Goal: Task Accomplishment & Management: Complete application form

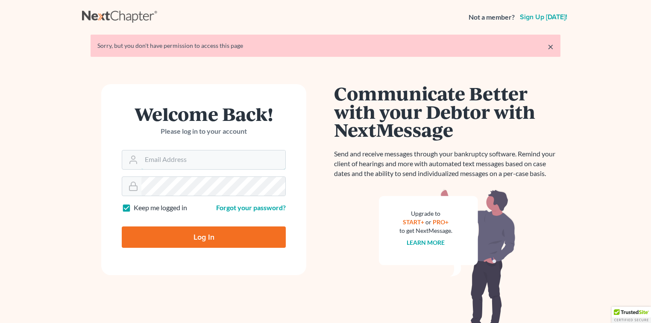
type input "[EMAIL_ADDRESS][DOMAIN_NAME]"
click at [226, 236] on input "Log In" at bounding box center [204, 236] width 164 height 21
type input "Thinking..."
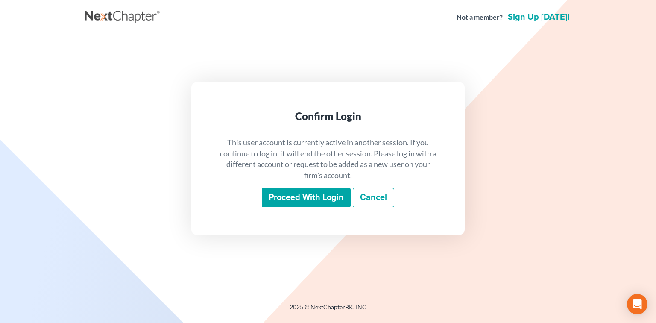
click at [328, 197] on input "Proceed with login" at bounding box center [306, 198] width 89 height 20
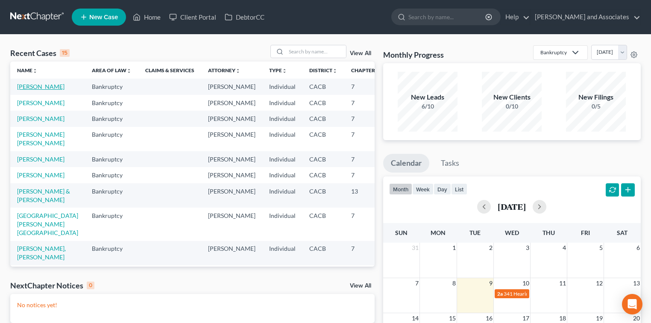
click at [30, 90] on link "[PERSON_NAME]" at bounding box center [40, 86] width 47 height 7
click at [29, 106] on link "[PERSON_NAME]" at bounding box center [40, 102] width 47 height 7
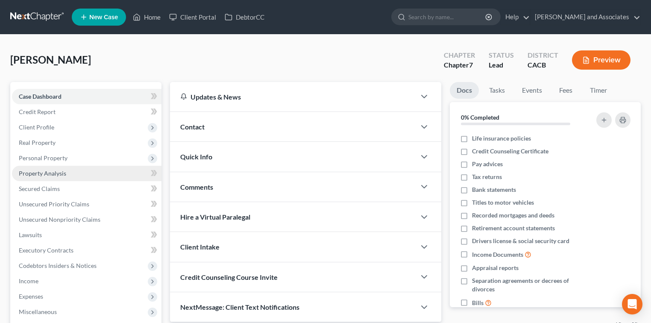
click at [87, 173] on link "Property Analysis" at bounding box center [87, 173] width 150 height 15
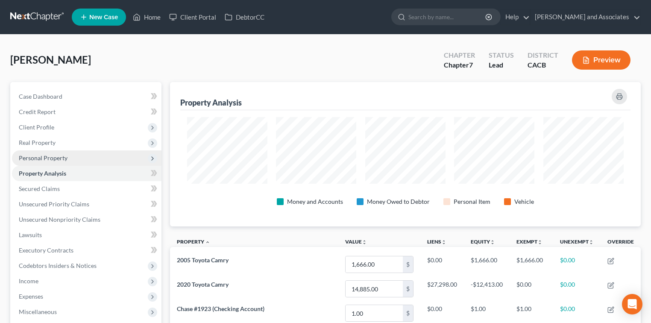
click at [76, 161] on span "Personal Property" at bounding box center [87, 157] width 150 height 15
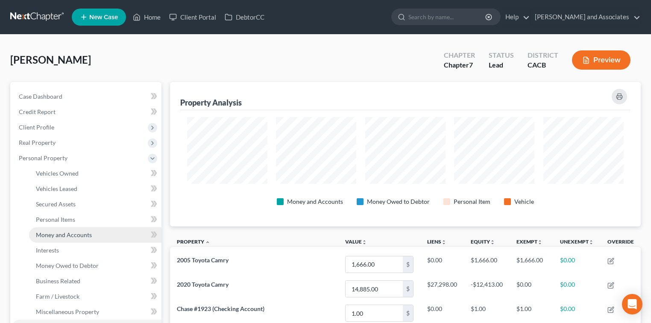
click at [81, 232] on span "Money and Accounts" at bounding box center [64, 234] width 56 height 7
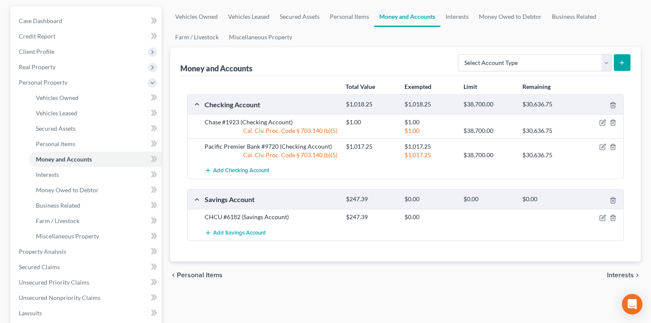
scroll to position [114, 0]
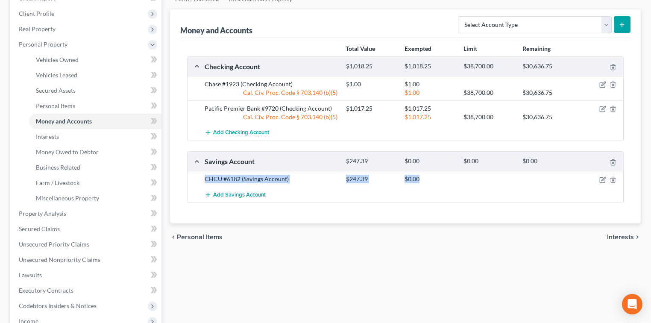
drag, startPoint x: 204, startPoint y: 179, endPoint x: 506, endPoint y: 181, distance: 302.0
click at [506, 181] on div "CHCU #6182 (Savings Account) $247.39 $0.00" at bounding box center [412, 179] width 424 height 9
click at [506, 181] on div at bounding box center [488, 179] width 59 height 9
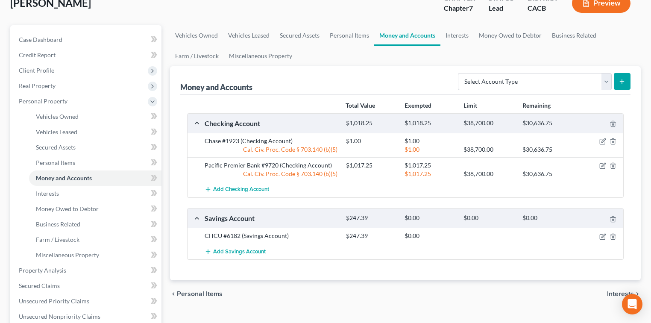
scroll to position [0, 0]
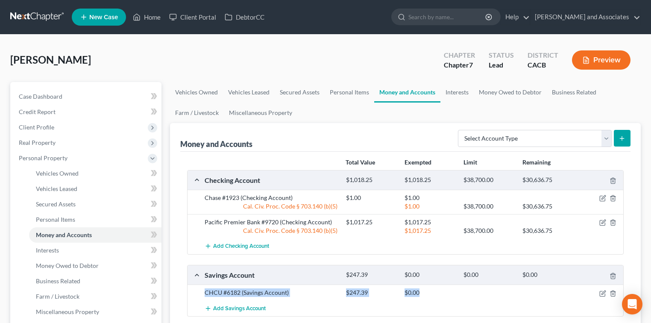
drag, startPoint x: 422, startPoint y: 295, endPoint x: 188, endPoint y: 289, distance: 234.6
click at [188, 289] on div "CHCU #6182 (Savings Account) $247.39 $0.00" at bounding box center [406, 293] width 436 height 16
click at [450, 94] on link "Interests" at bounding box center [456, 92] width 33 height 21
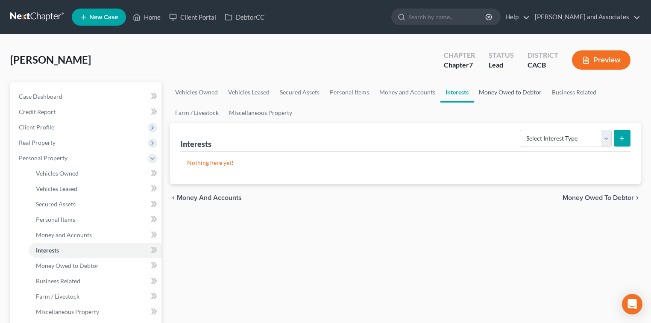
click at [514, 96] on link "Money Owed to Debtor" at bounding box center [510, 92] width 73 height 21
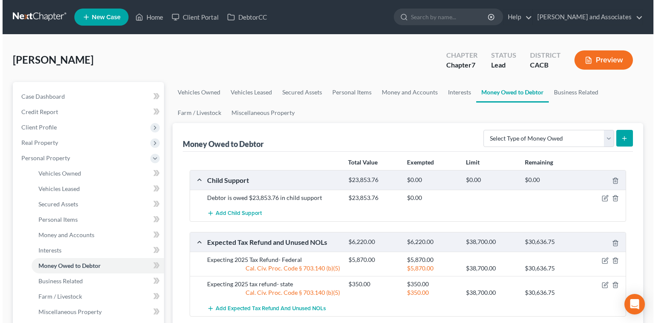
scroll to position [57, 0]
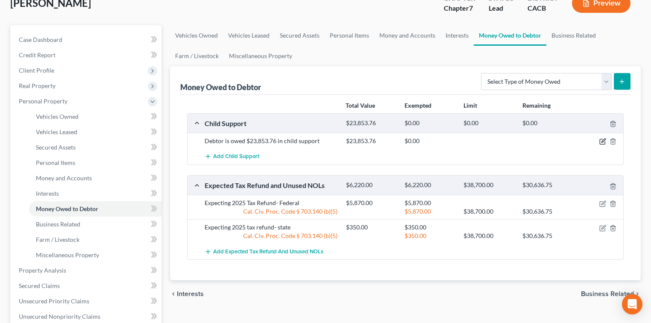
click at [602, 140] on icon "button" at bounding box center [603, 141] width 4 height 4
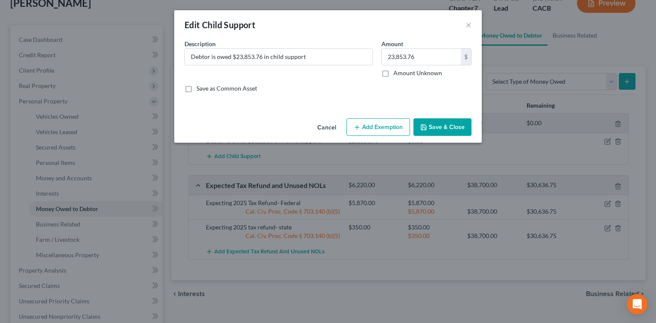
click at [393, 123] on button "Add Exemption" at bounding box center [378, 127] width 64 height 18
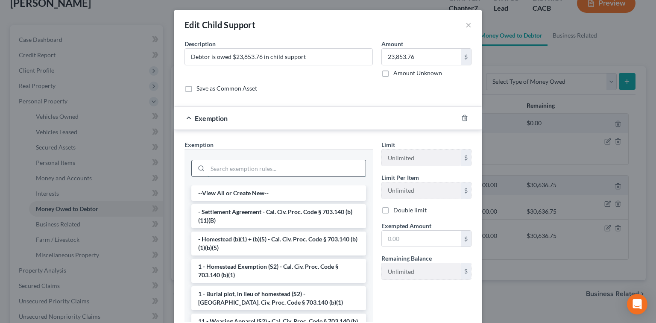
click at [319, 166] on input "search" at bounding box center [287, 168] width 158 height 16
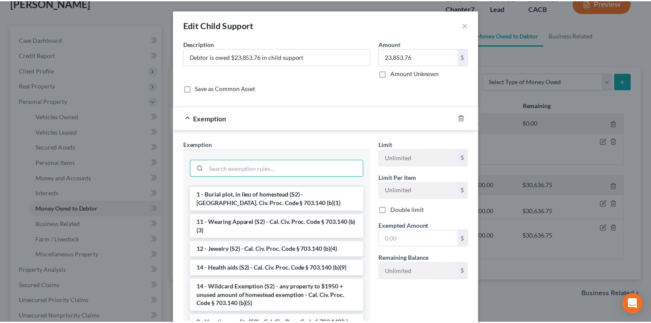
scroll to position [114, 0]
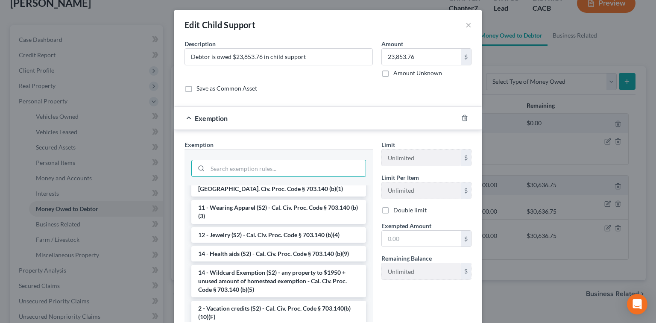
click at [312, 285] on li "14 - Wildcard Exemption (S2) - any property to $1950 + unused amount of homeste…" at bounding box center [278, 281] width 175 height 32
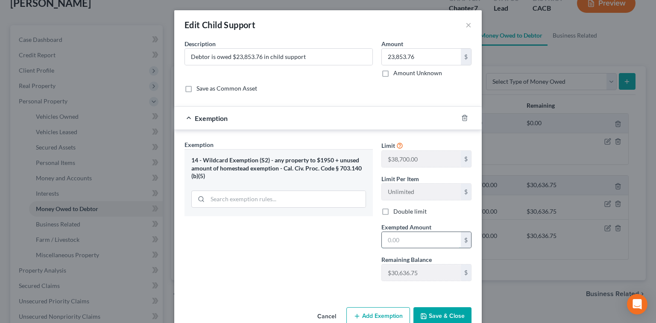
click at [427, 243] on input "text" at bounding box center [421, 240] width 79 height 16
click at [436, 243] on input "text" at bounding box center [421, 240] width 79 height 16
click at [400, 241] on input "2,385.76" at bounding box center [421, 240] width 79 height 16
type input "23,853.76"
click at [445, 309] on button "Save & Close" at bounding box center [443, 316] width 58 height 18
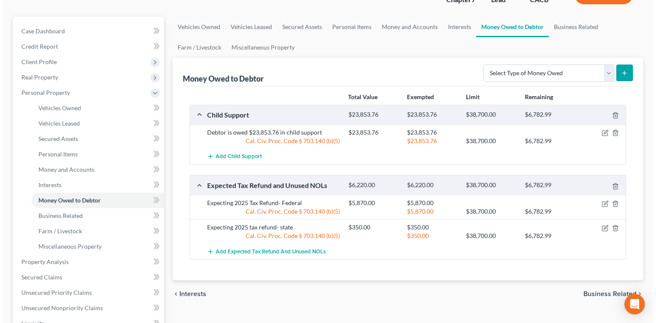
scroll to position [0, 0]
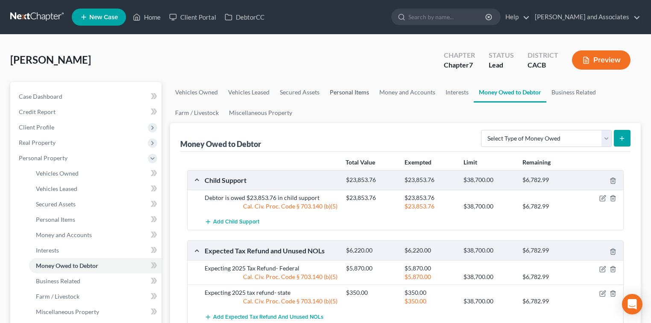
click at [347, 92] on link "Personal Items" at bounding box center [350, 92] width 50 height 21
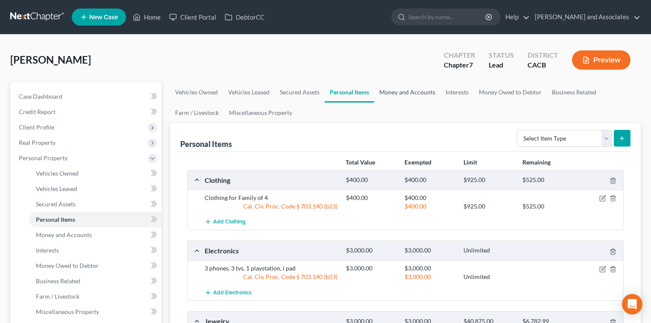
click at [428, 89] on link "Money and Accounts" at bounding box center [407, 92] width 66 height 21
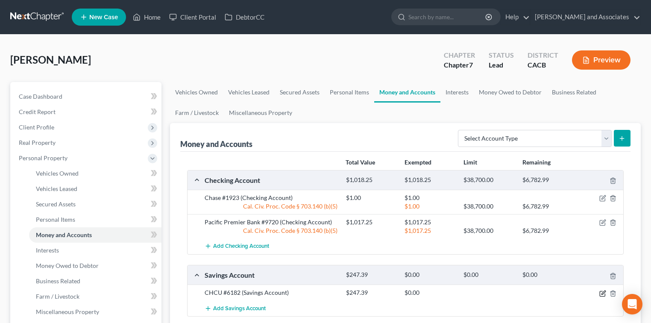
click at [604, 294] on icon "button" at bounding box center [602, 293] width 7 height 7
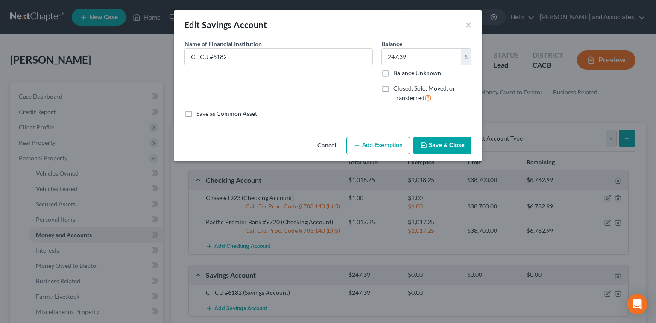
click at [372, 141] on button "Add Exemption" at bounding box center [378, 146] width 64 height 18
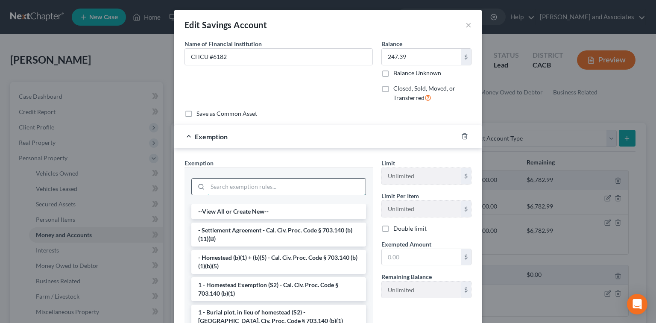
click at [291, 190] on input "search" at bounding box center [287, 187] width 158 height 16
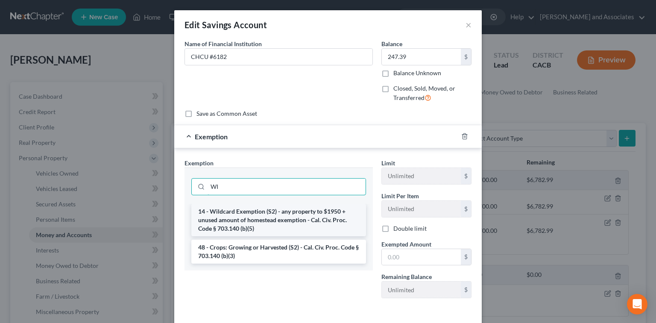
type input "WI"
drag, startPoint x: 303, startPoint y: 217, endPoint x: 320, endPoint y: 220, distance: 16.4
click at [302, 217] on li "14 - Wildcard Exemption (S2) - any property to $1950 + unused amount of homeste…" at bounding box center [278, 220] width 175 height 32
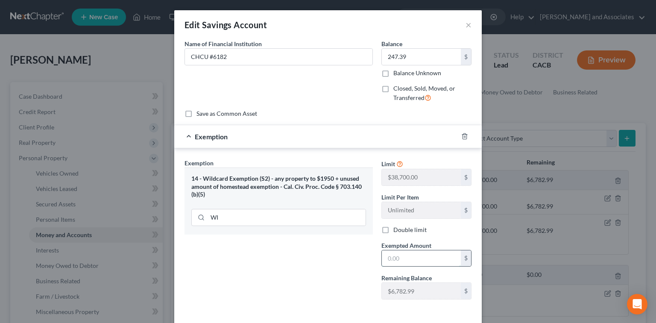
click at [398, 258] on input "text" at bounding box center [421, 258] width 79 height 16
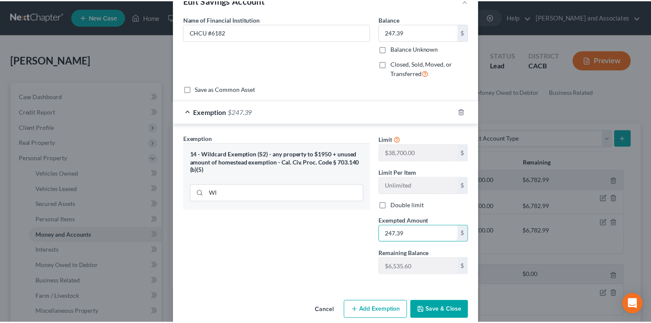
scroll to position [36, 0]
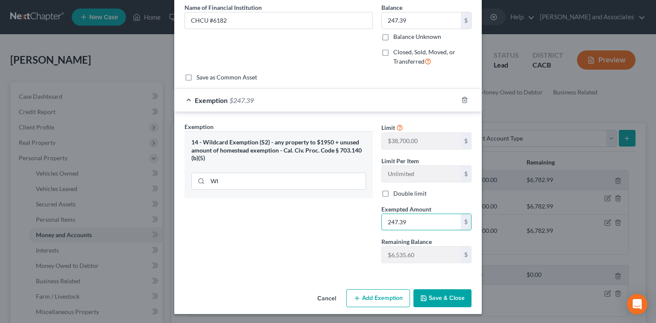
type input "247.39"
click at [430, 295] on button "Save & Close" at bounding box center [443, 298] width 58 height 18
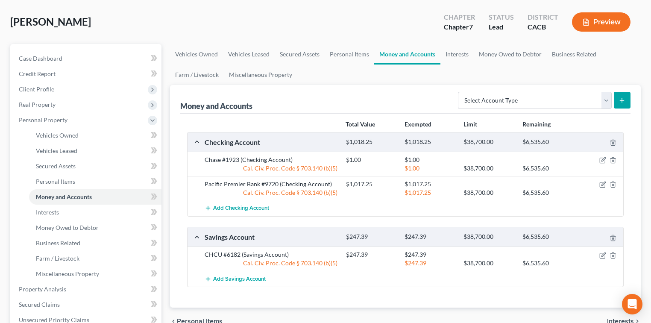
scroll to position [0, 0]
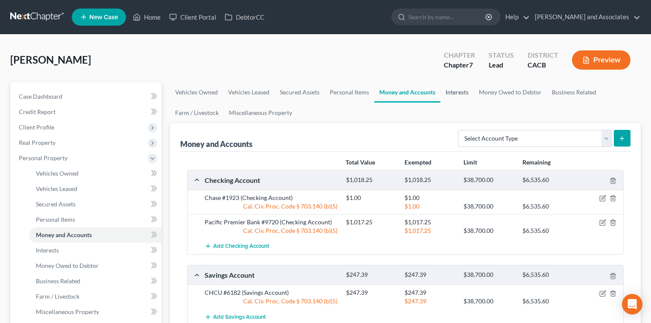
click at [460, 85] on link "Interests" at bounding box center [456, 92] width 33 height 21
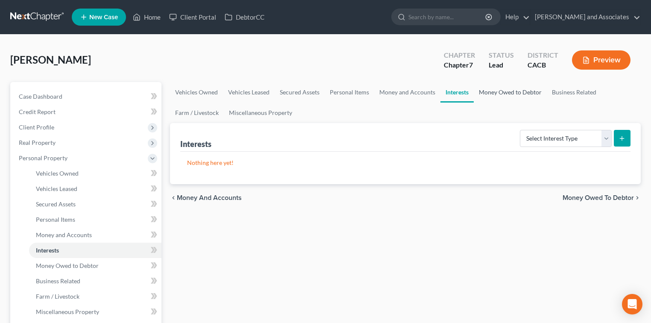
click at [514, 94] on link "Money Owed to Debtor" at bounding box center [510, 92] width 73 height 21
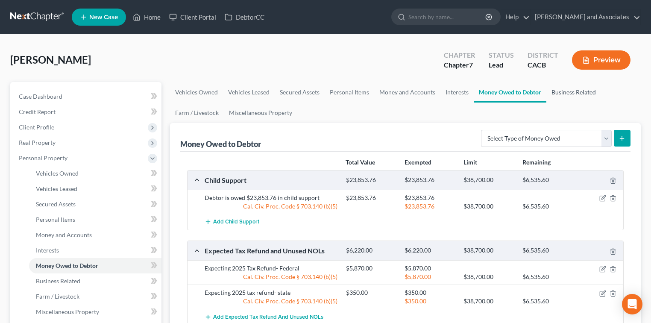
click at [567, 91] on link "Business Related" at bounding box center [573, 92] width 55 height 21
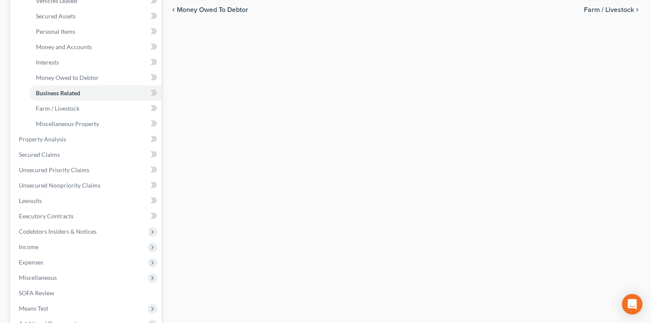
scroll to position [262, 0]
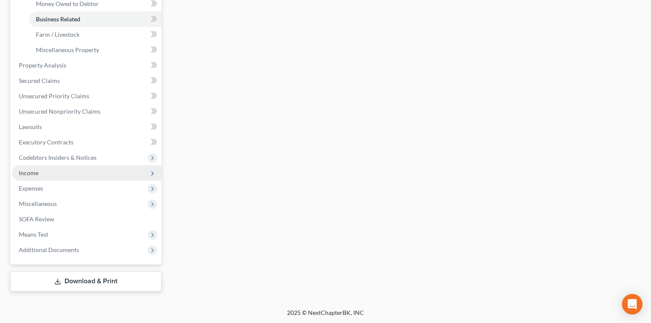
click at [50, 169] on span "Income" at bounding box center [87, 172] width 150 height 15
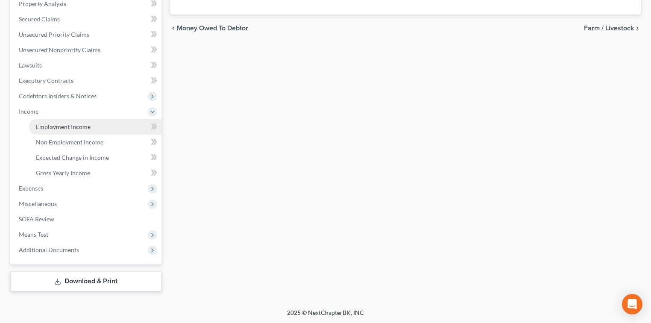
click at [62, 130] on link "Employment Income" at bounding box center [95, 126] width 132 height 15
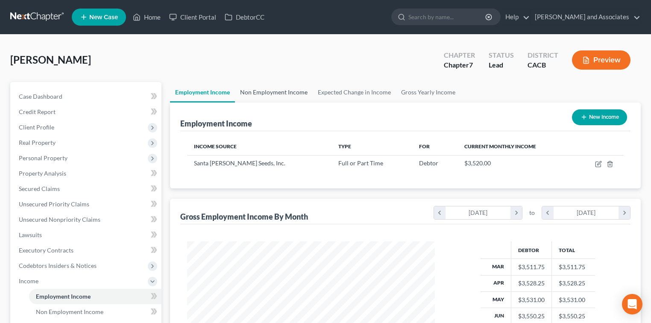
click at [293, 88] on link "Non Employment Income" at bounding box center [274, 92] width 78 height 21
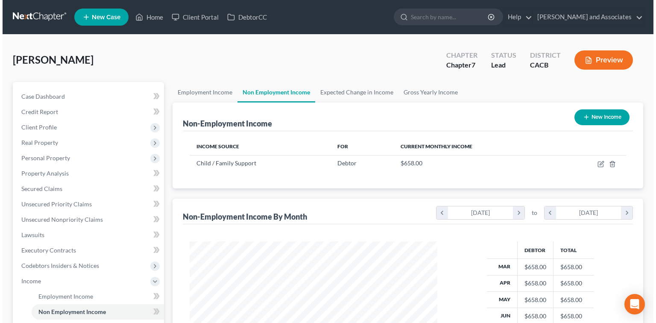
scroll to position [152, 265]
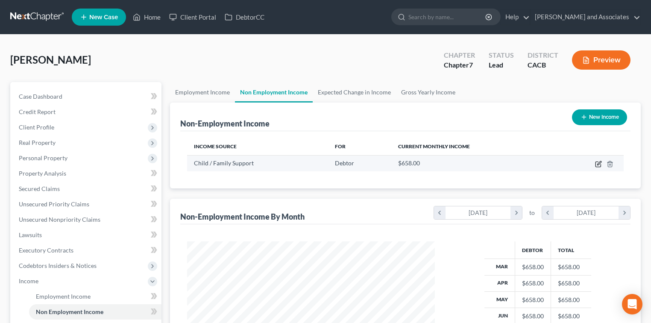
click at [595, 163] on icon "button" at bounding box center [598, 164] width 7 height 7
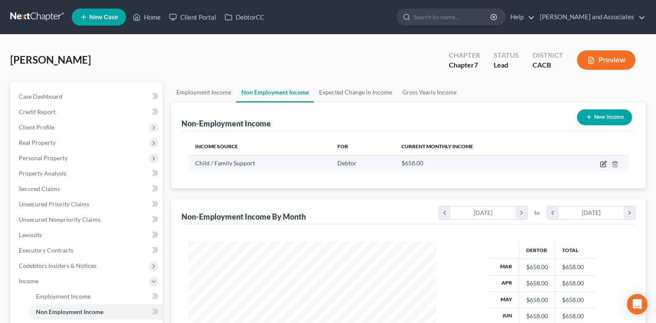
select select "7"
select select "0"
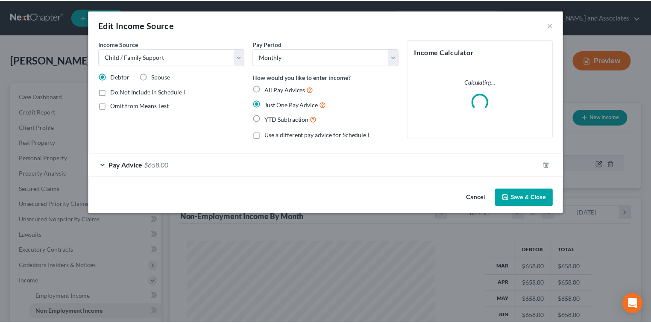
scroll to position [152, 267]
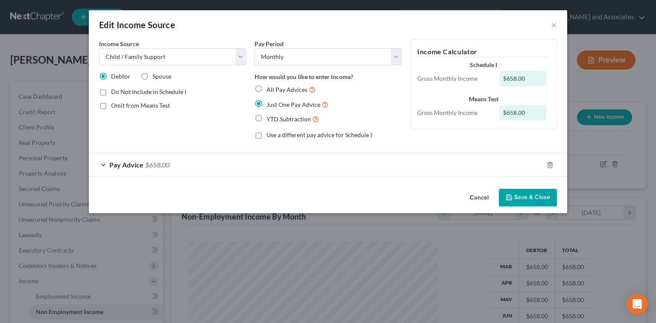
click at [515, 196] on button "Save & Close" at bounding box center [528, 198] width 58 height 18
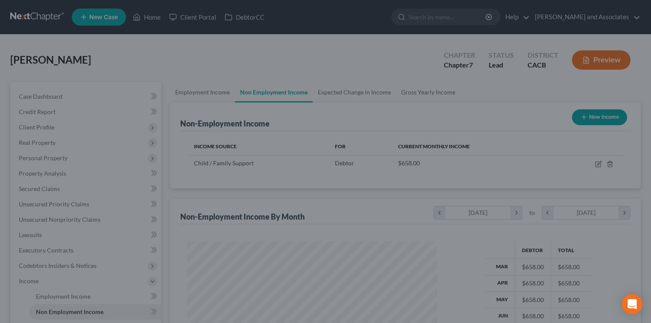
scroll to position [427045, 426933]
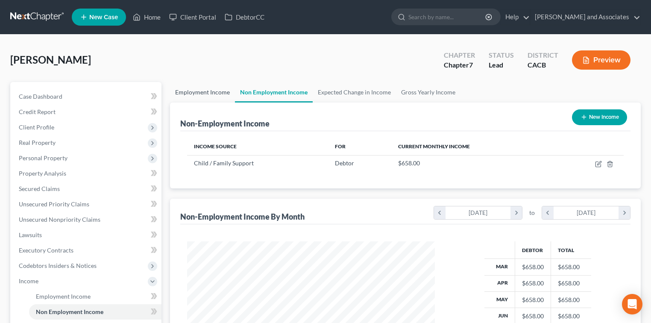
click at [208, 92] on link "Employment Income" at bounding box center [202, 92] width 65 height 21
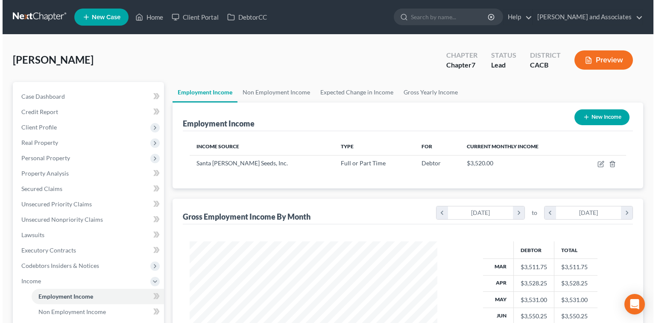
scroll to position [152, 265]
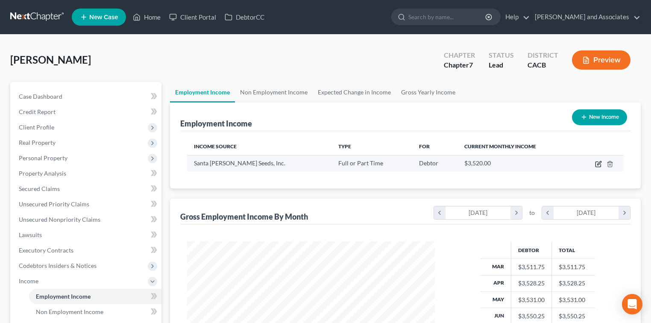
click at [600, 165] on icon "button" at bounding box center [598, 164] width 7 height 7
select select "0"
select select "4"
select select "1"
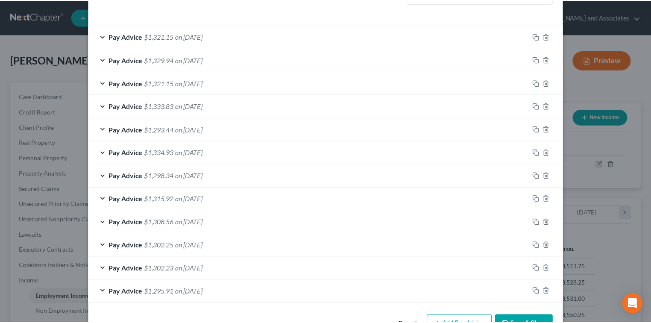
scroll to position [290, 0]
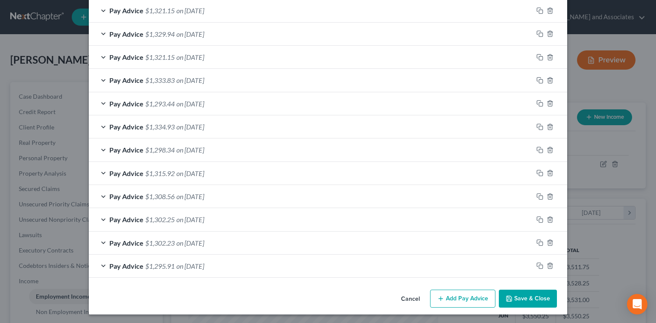
click at [547, 299] on button "Save & Close" at bounding box center [528, 299] width 58 height 18
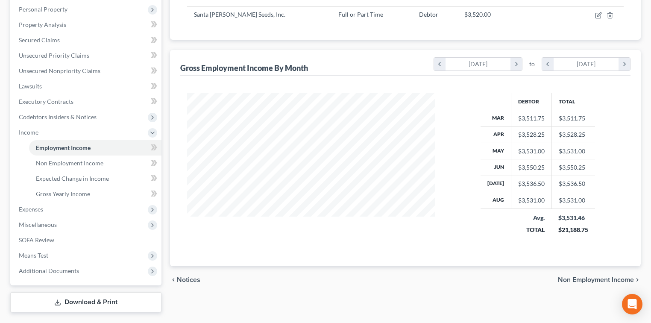
scroll to position [170, 0]
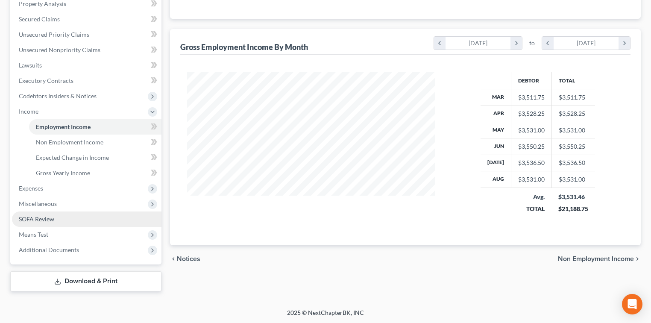
click at [60, 217] on link "SOFA Review" at bounding box center [87, 218] width 150 height 15
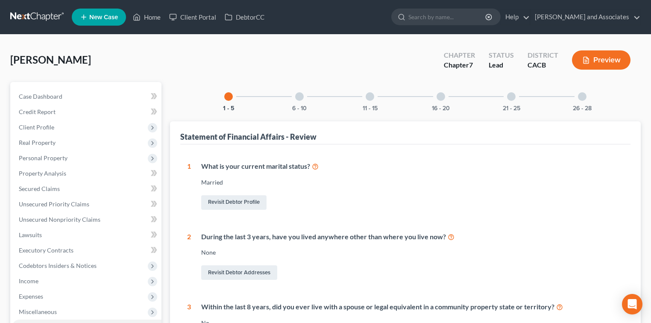
click at [302, 96] on div at bounding box center [299, 96] width 9 height 9
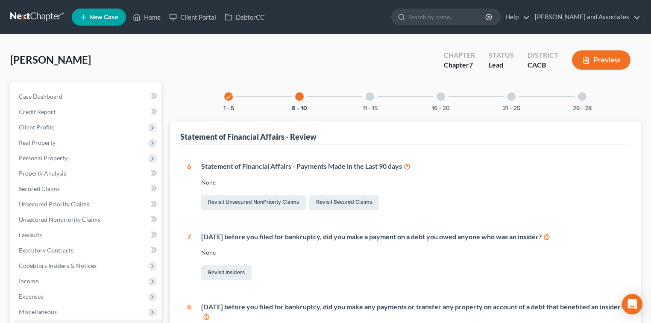
click at [376, 101] on div "11 - 15" at bounding box center [369, 96] width 29 height 29
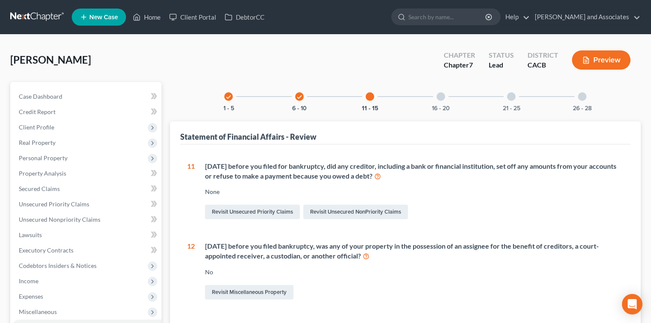
click at [441, 95] on div at bounding box center [441, 96] width 9 height 9
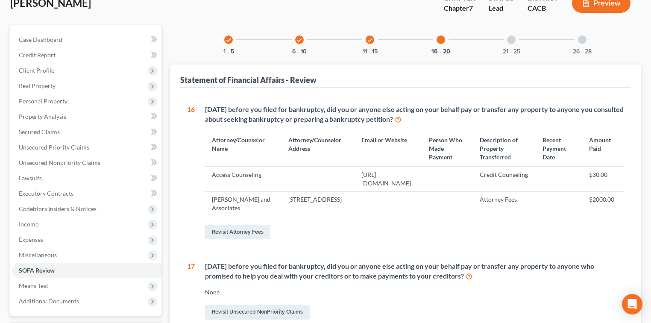
click at [517, 46] on div "21 - 25" at bounding box center [511, 39] width 29 height 29
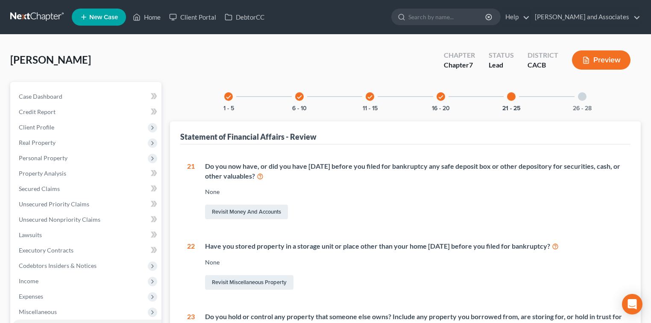
click at [585, 93] on div "26 - 28" at bounding box center [582, 96] width 29 height 29
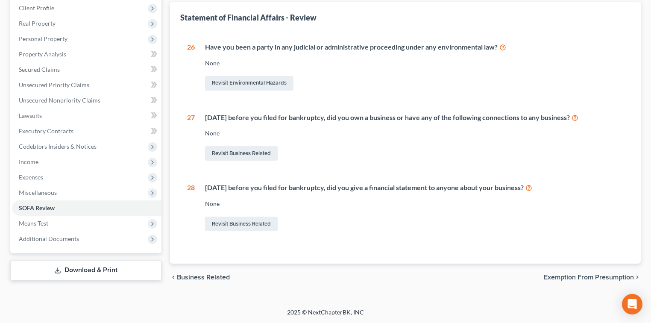
click at [84, 269] on link "Download & Print" at bounding box center [85, 270] width 151 height 20
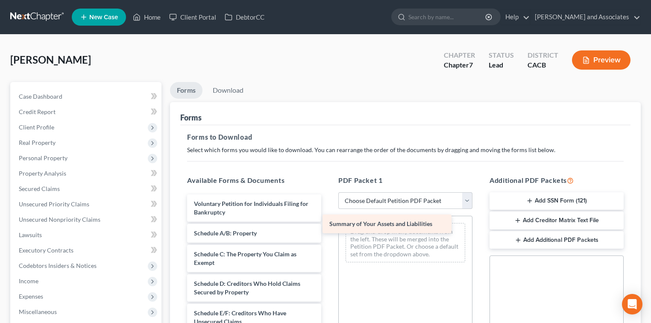
drag, startPoint x: 232, startPoint y: 232, endPoint x: 378, endPoint y: 226, distance: 145.8
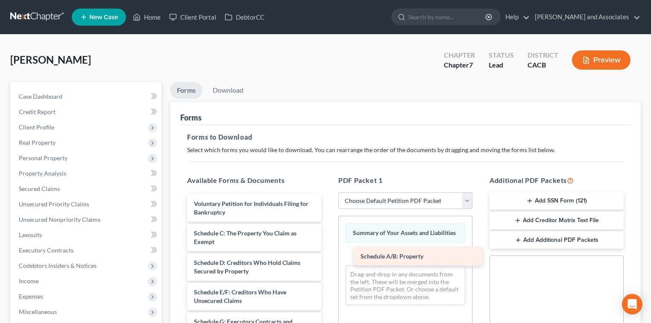
drag, startPoint x: 254, startPoint y: 234, endPoint x: 420, endPoint y: 258, distance: 168.3
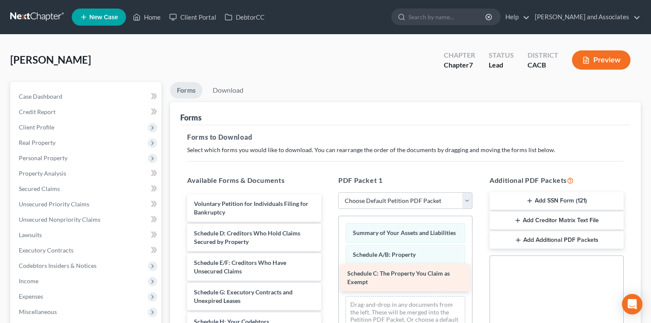
drag, startPoint x: 290, startPoint y: 238, endPoint x: 443, endPoint y: 279, distance: 158.8
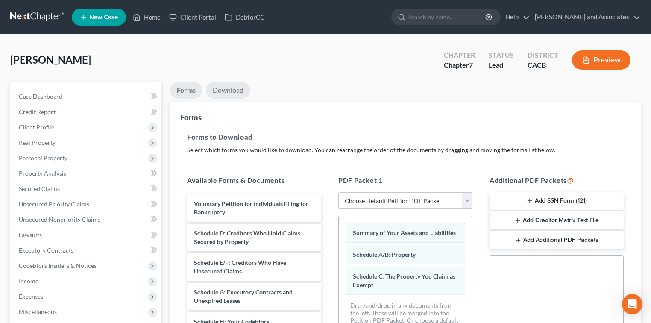
click at [229, 89] on link "Download" at bounding box center [228, 90] width 44 height 17
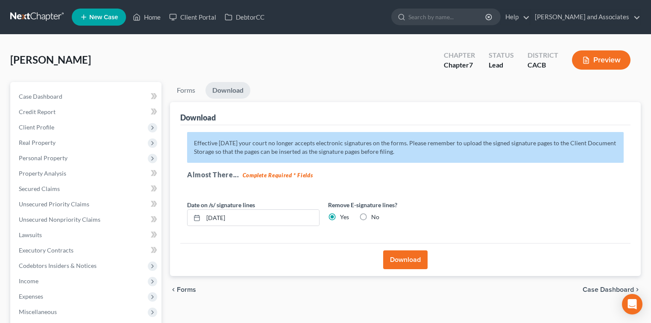
click at [425, 255] on button "Download" at bounding box center [405, 259] width 44 height 19
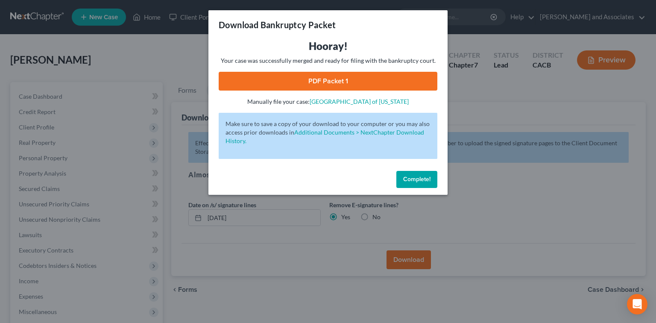
click at [390, 82] on link "PDF Packet 1" at bounding box center [328, 81] width 219 height 19
click at [415, 184] on button "Complete!" at bounding box center [416, 179] width 41 height 17
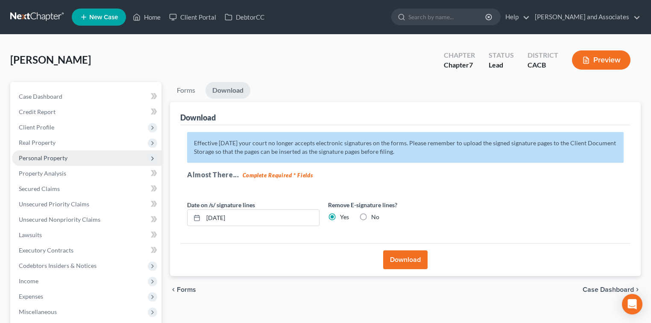
click at [29, 150] on span "Personal Property" at bounding box center [87, 157] width 150 height 15
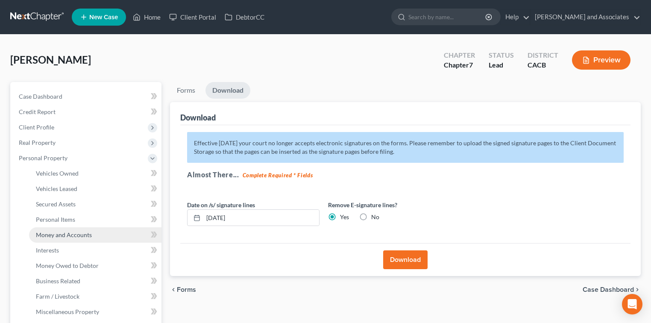
click at [57, 238] on link "Money and Accounts" at bounding box center [95, 234] width 132 height 15
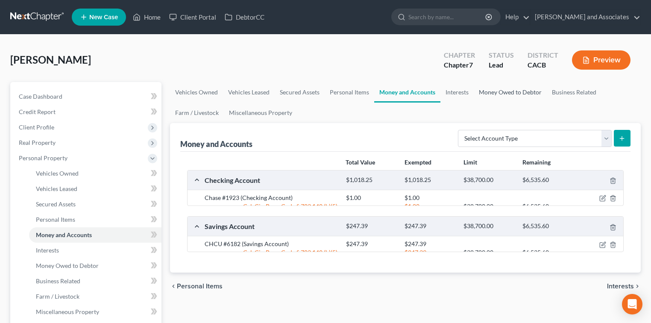
click at [497, 90] on link "Money Owed to Debtor" at bounding box center [510, 92] width 73 height 21
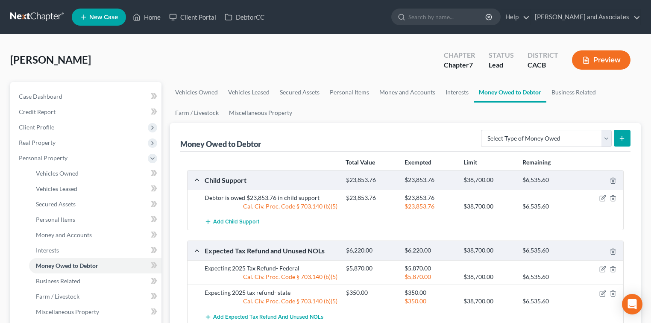
click at [24, 10] on link at bounding box center [37, 16] width 55 height 15
